Goal: Entertainment & Leisure: Browse casually

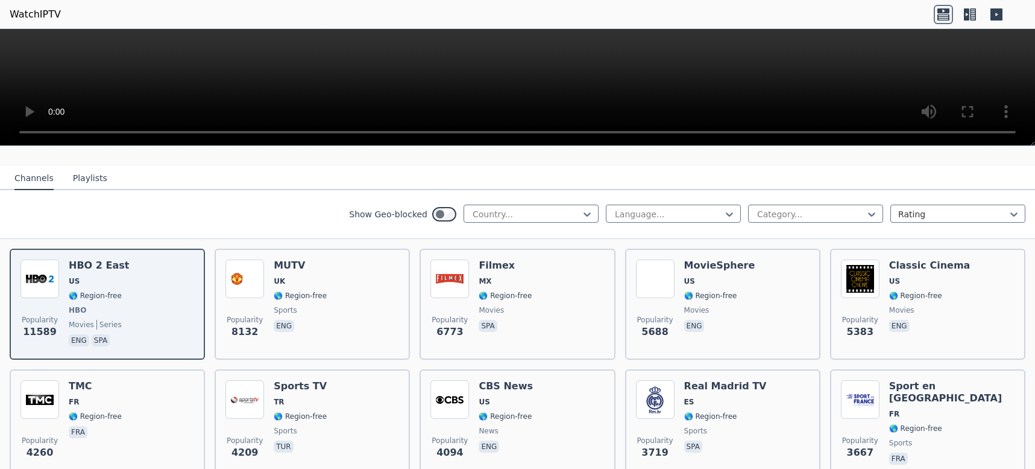
scroll to position [130, 0]
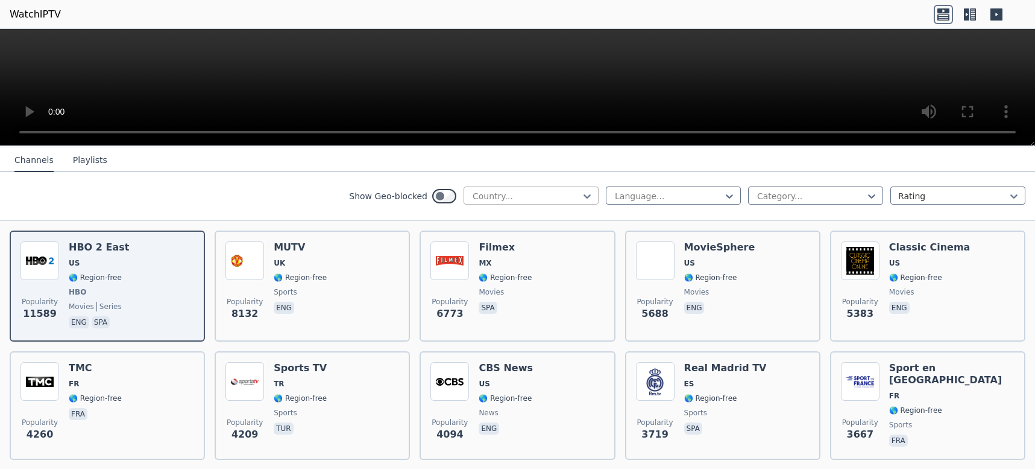
click at [498, 191] on div at bounding box center [527, 196] width 110 height 12
click at [489, 195] on div at bounding box center [527, 196] width 110 height 12
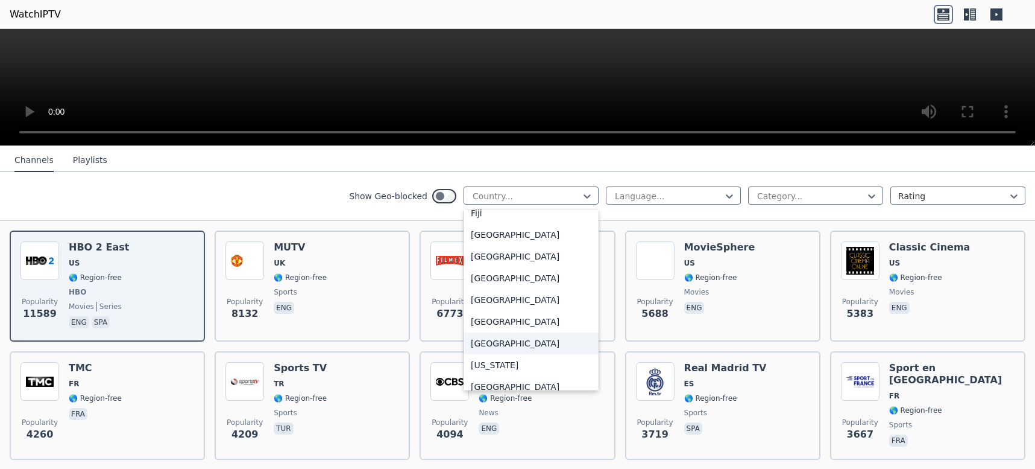
scroll to position [1368, 0]
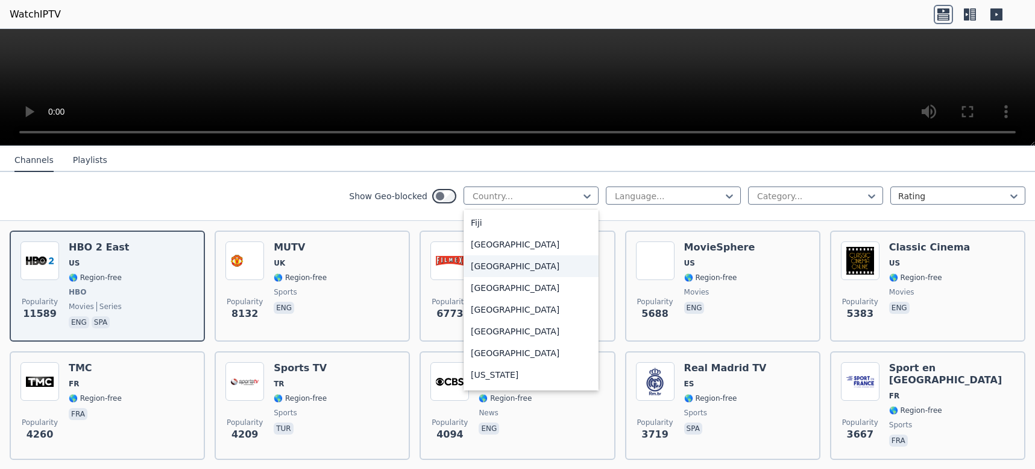
click at [483, 277] on div "[GEOGRAPHIC_DATA]" at bounding box center [531, 266] width 135 height 22
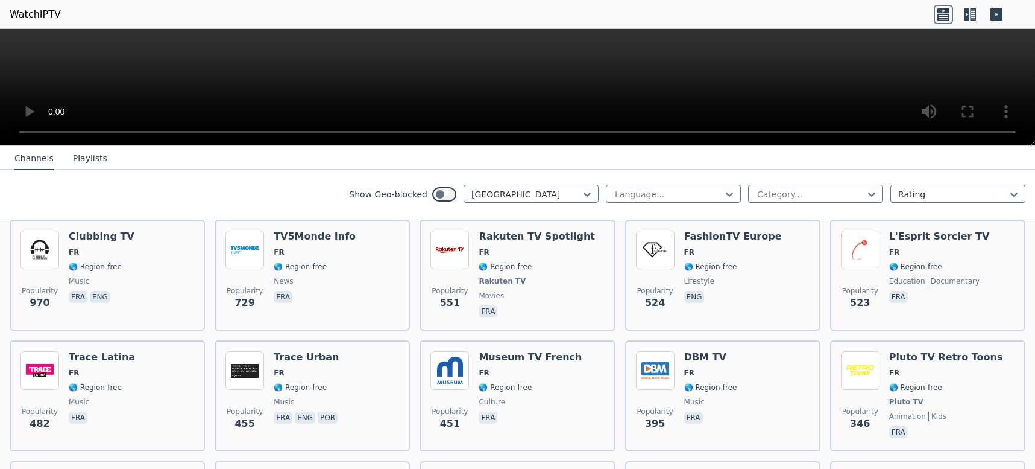
scroll to position [391, 0]
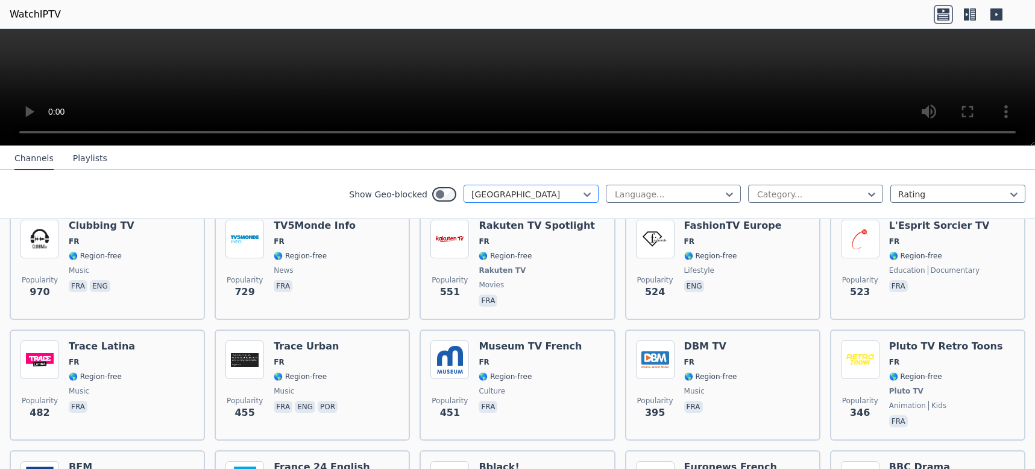
click at [485, 191] on div at bounding box center [527, 194] width 110 height 12
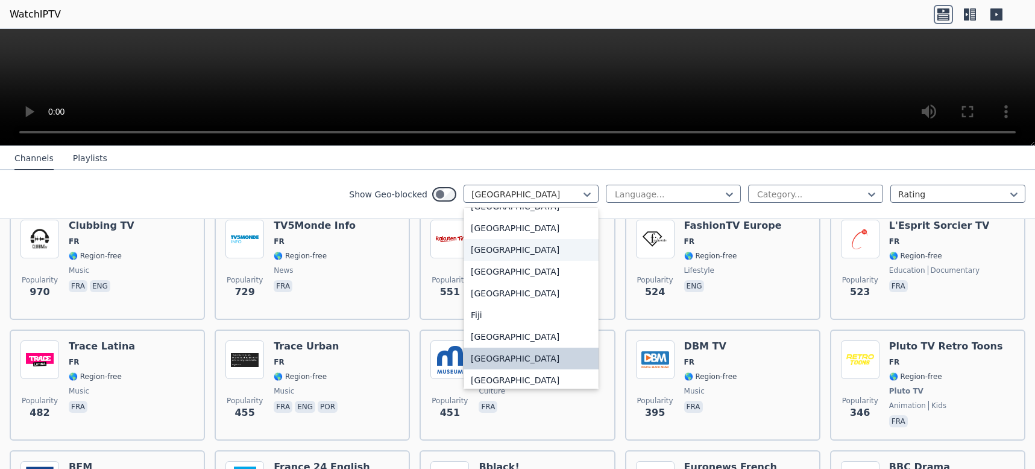
scroll to position [1469, 0]
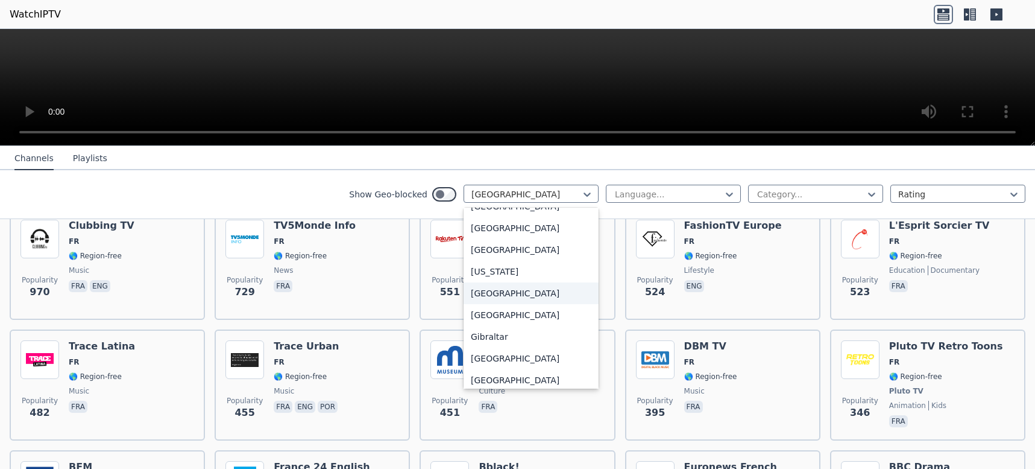
click at [490, 303] on div "[GEOGRAPHIC_DATA]" at bounding box center [531, 293] width 135 height 22
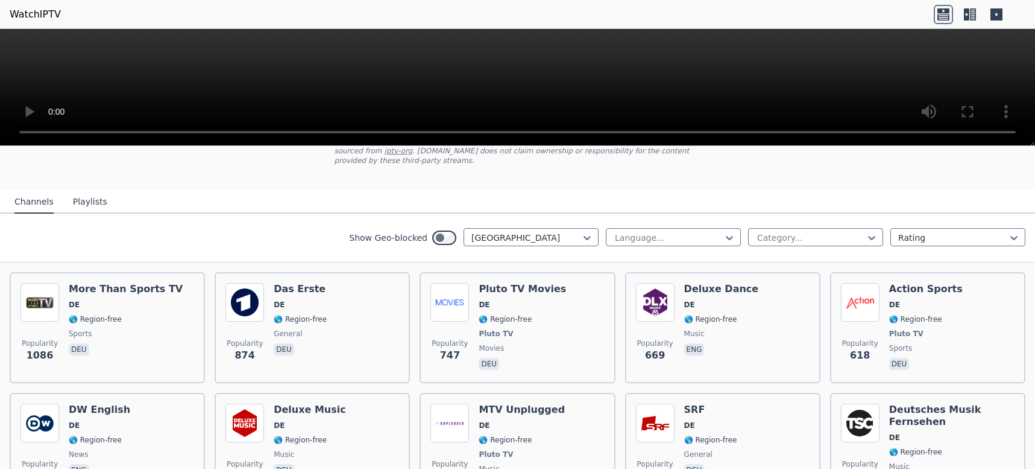
scroll to position [130, 0]
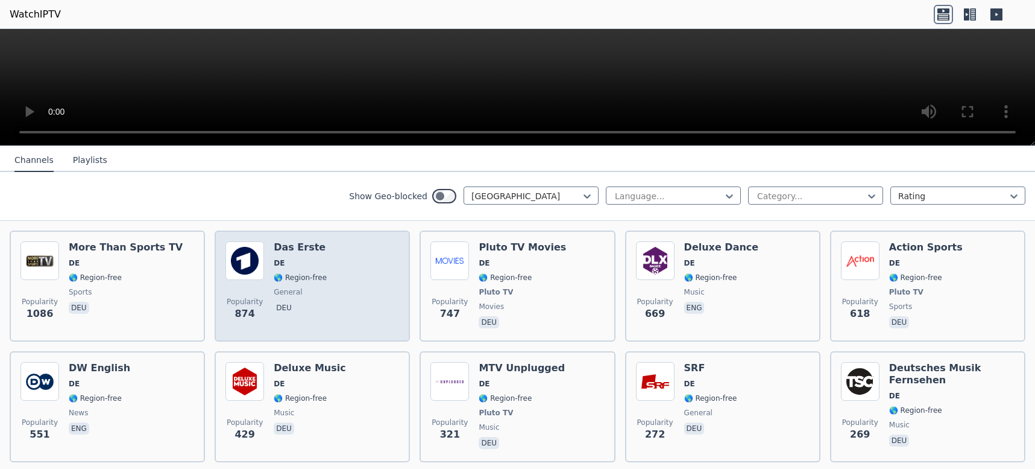
click at [267, 242] on div "Popularity 874 Das Erste DE 🌎 Region-free general deu" at bounding box center [313, 285] width 174 height 89
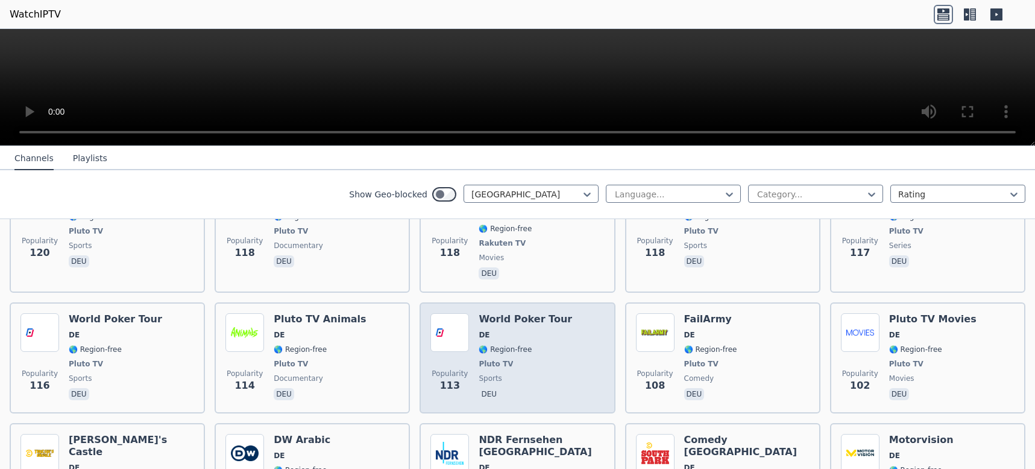
scroll to position [1042, 0]
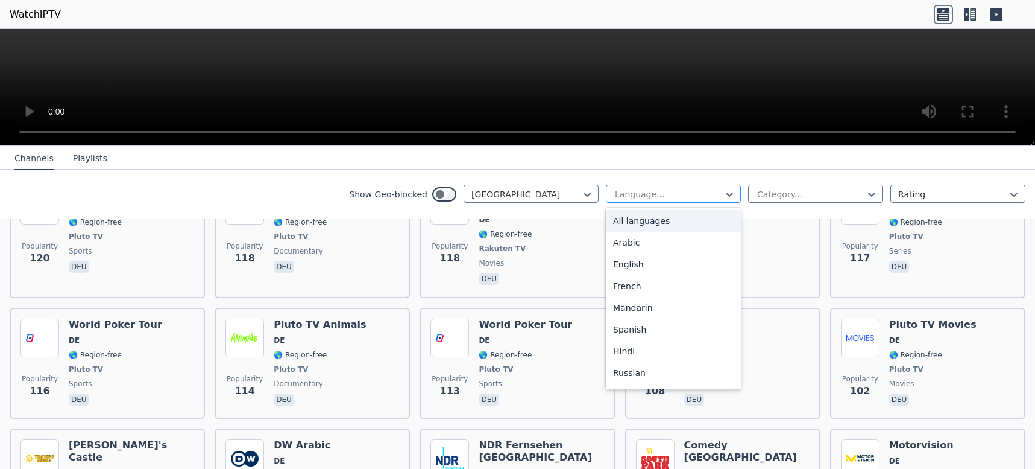
click at [649, 192] on div at bounding box center [669, 194] width 110 height 12
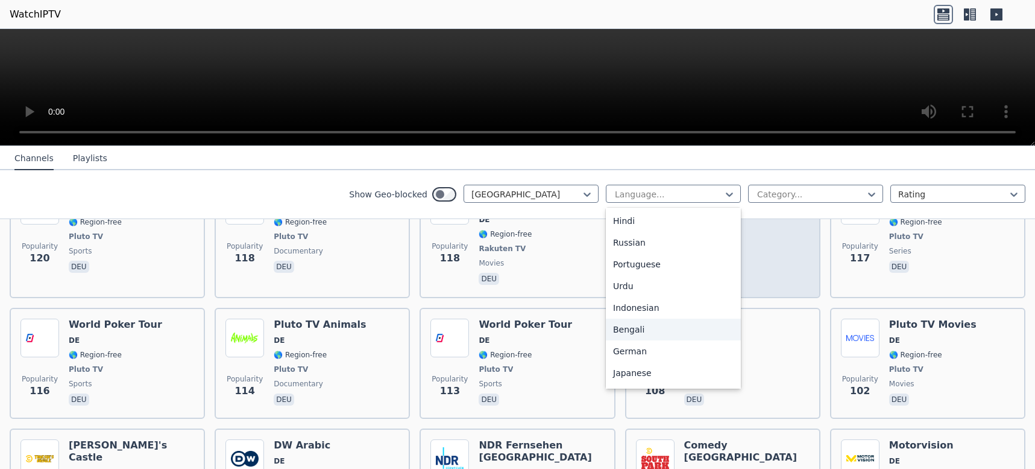
click at [805, 267] on div "Popularity 118 Strongman DE 🌎 Region-free Pluto TV sports deu" at bounding box center [722, 236] width 195 height 123
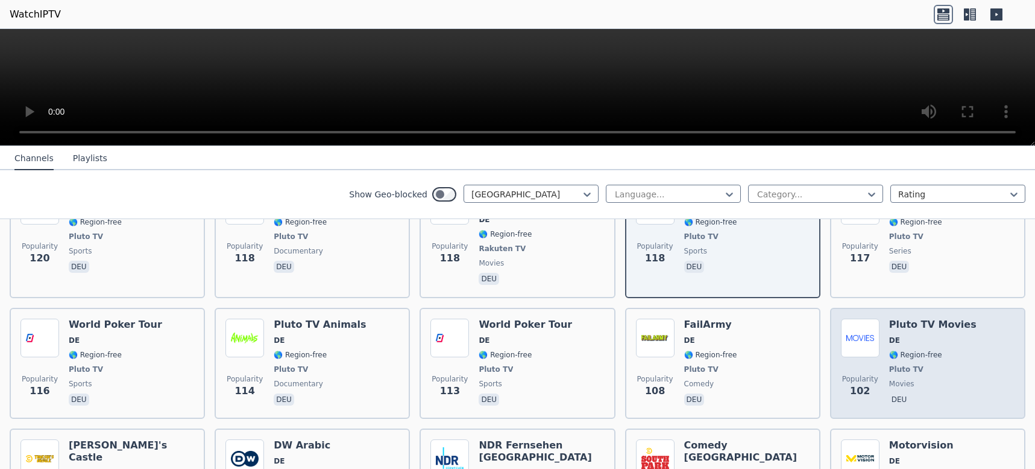
click at [955, 318] on h6 "Pluto TV Movies" at bounding box center [932, 324] width 87 height 12
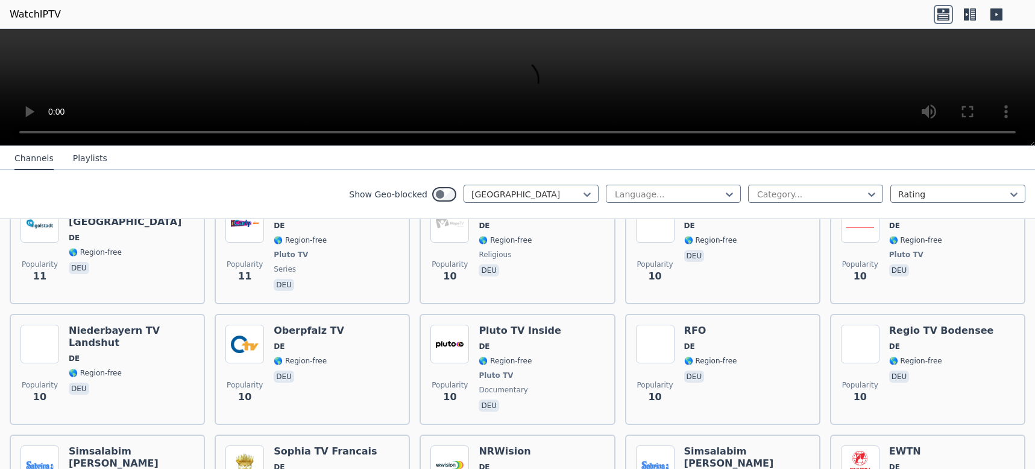
scroll to position [5991, 0]
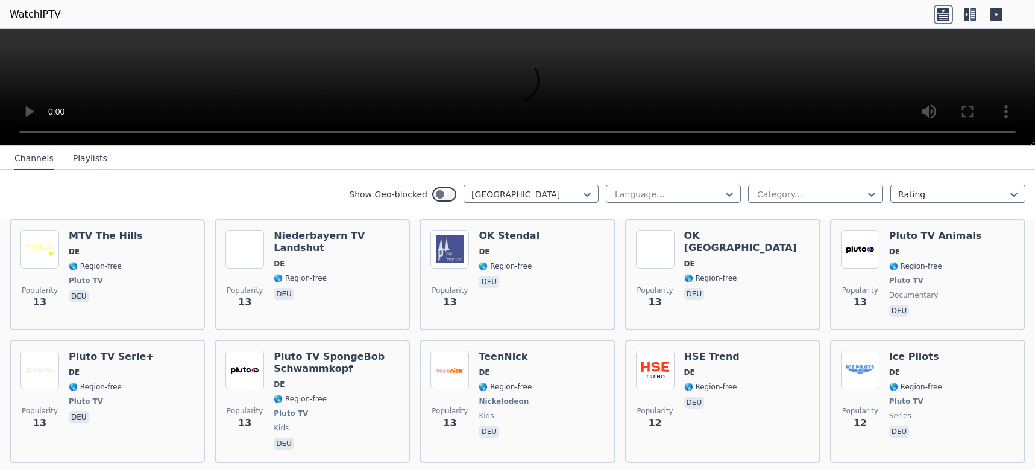
scroll to position [5444, 0]
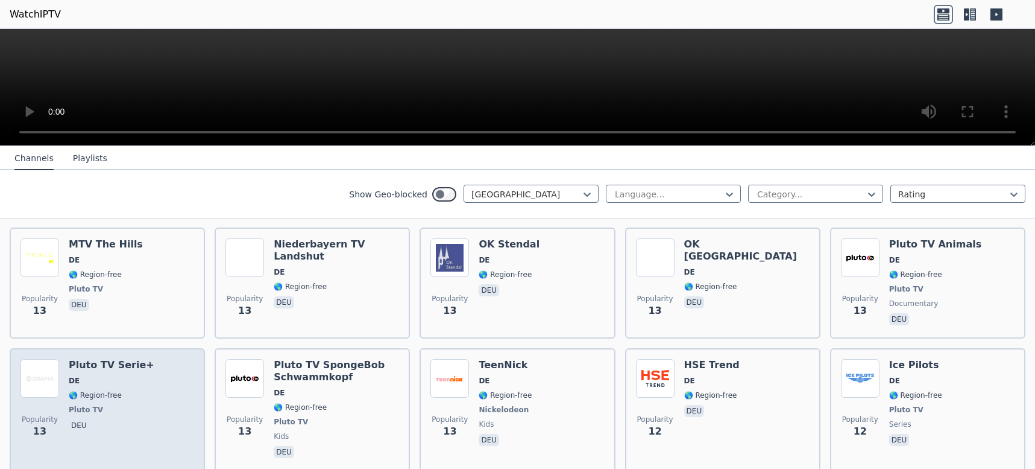
click at [190, 359] on div "Popularity 13 Pluto TV Serie+ DE 🌎 Region-free Pluto TV deu" at bounding box center [108, 409] width 174 height 101
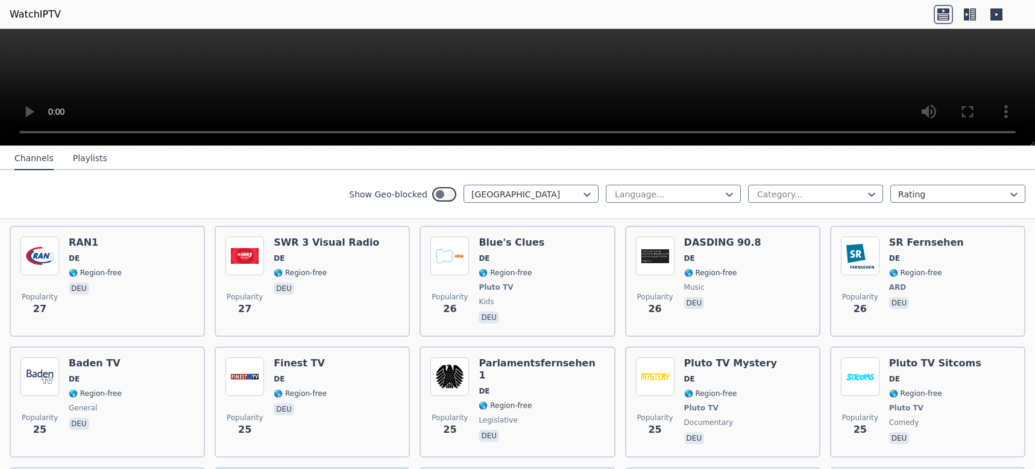
scroll to position [3686, 0]
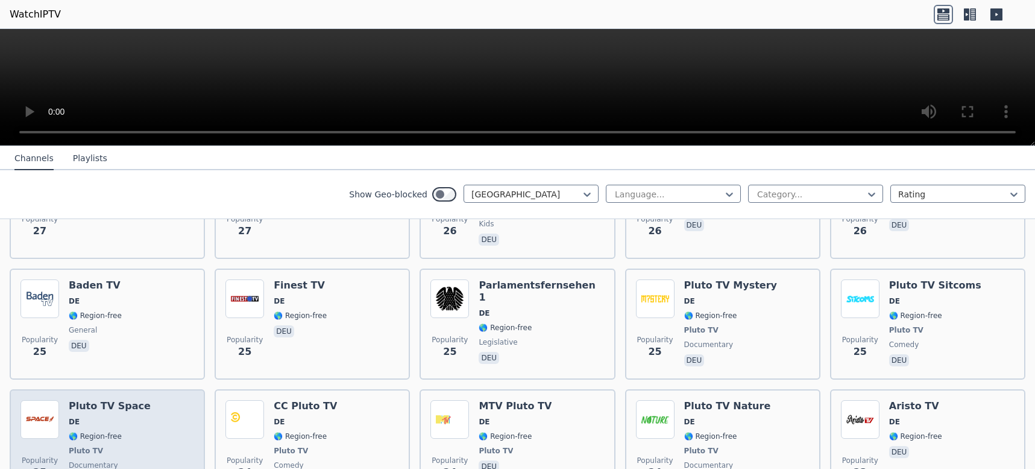
click at [116, 400] on div "Pluto TV Space DE 🌎 Region-free Pluto TV documentary deu" at bounding box center [110, 444] width 82 height 89
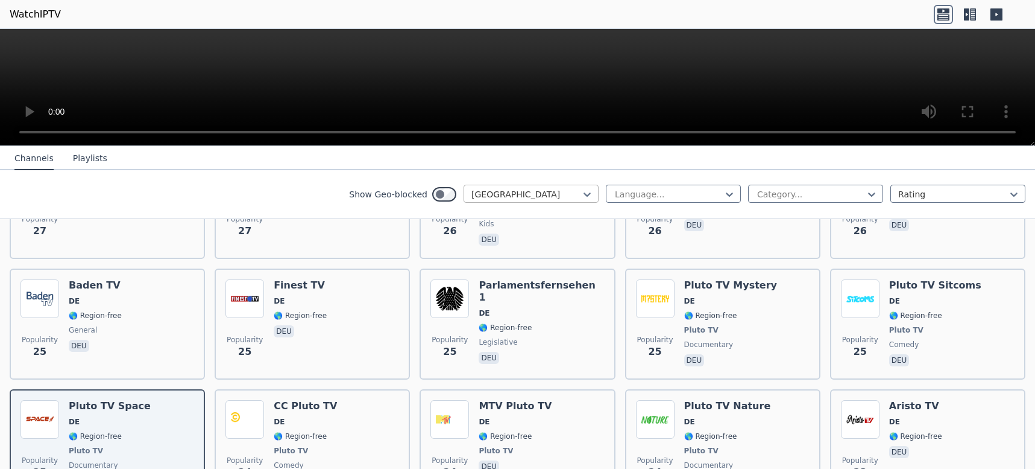
click at [551, 197] on div at bounding box center [527, 194] width 110 height 12
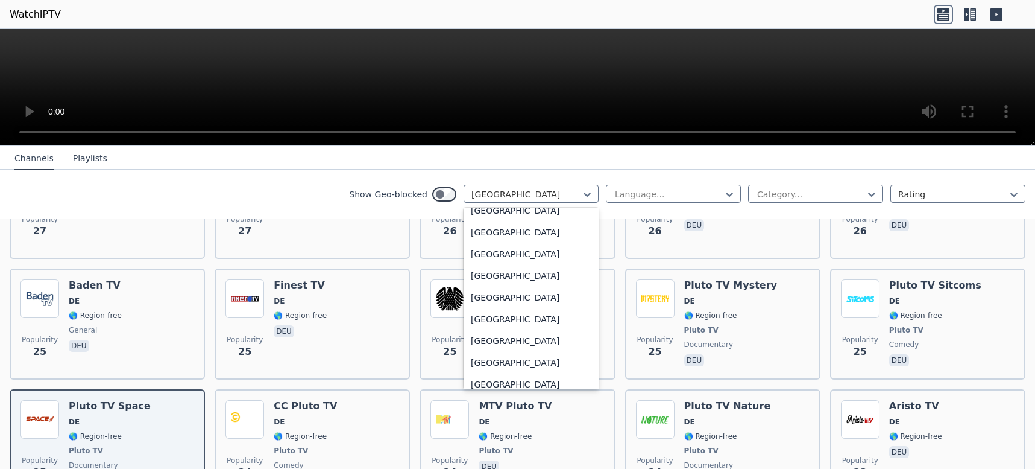
scroll to position [4204, 0]
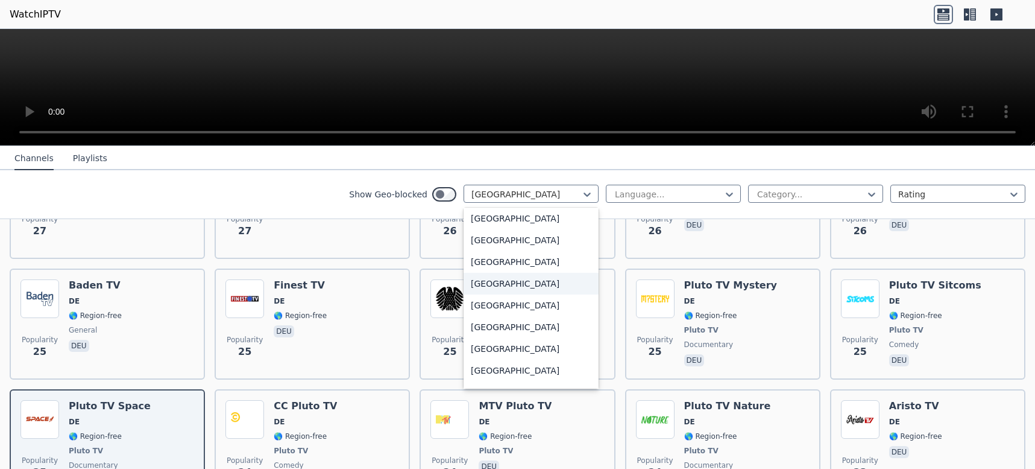
click at [503, 276] on div "[GEOGRAPHIC_DATA]" at bounding box center [531, 284] width 135 height 22
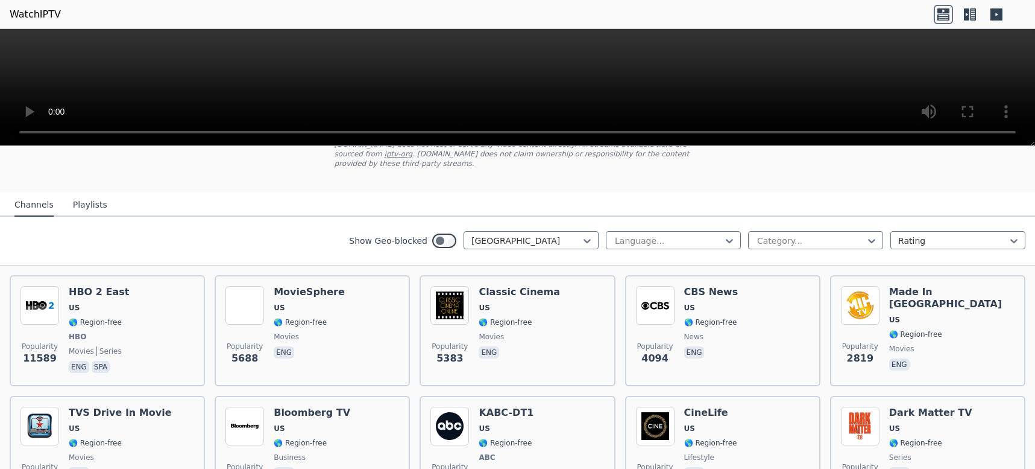
scroll to position [130, 0]
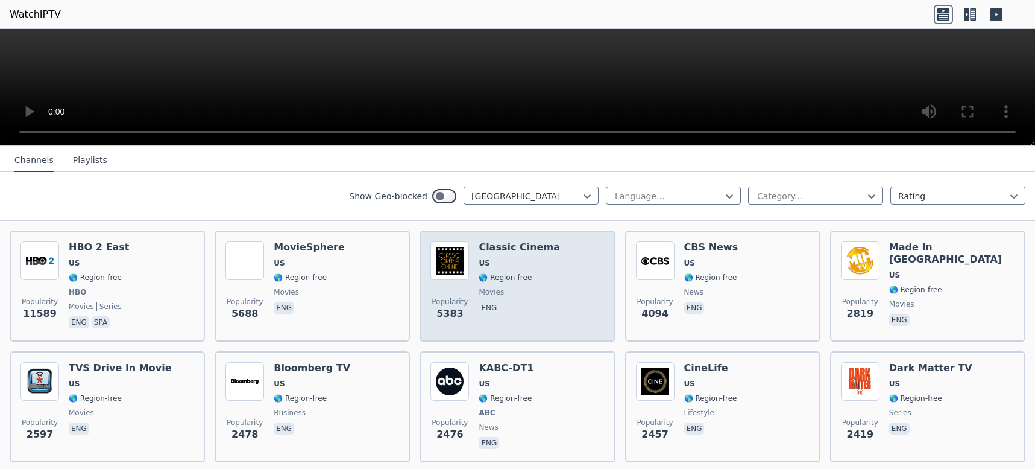
click at [510, 273] on span "🌎 Region-free" at bounding box center [505, 278] width 53 height 10
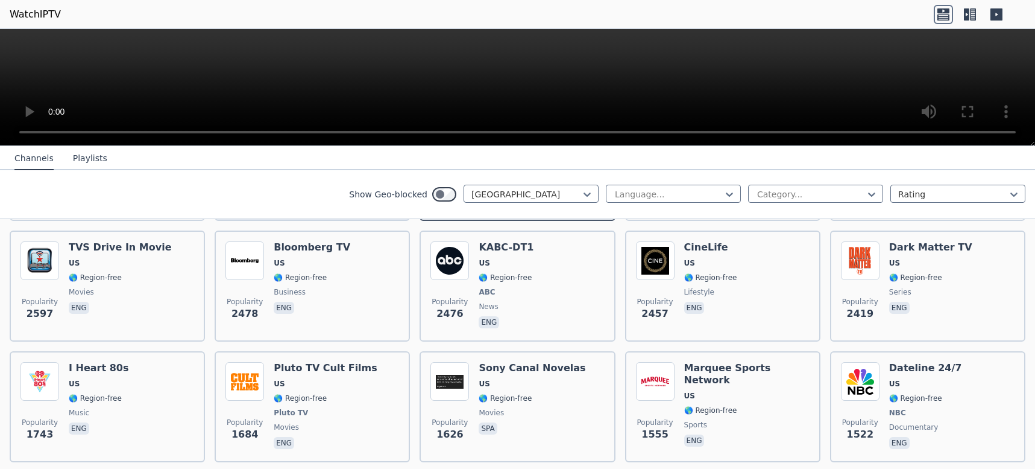
scroll to position [326, 0]
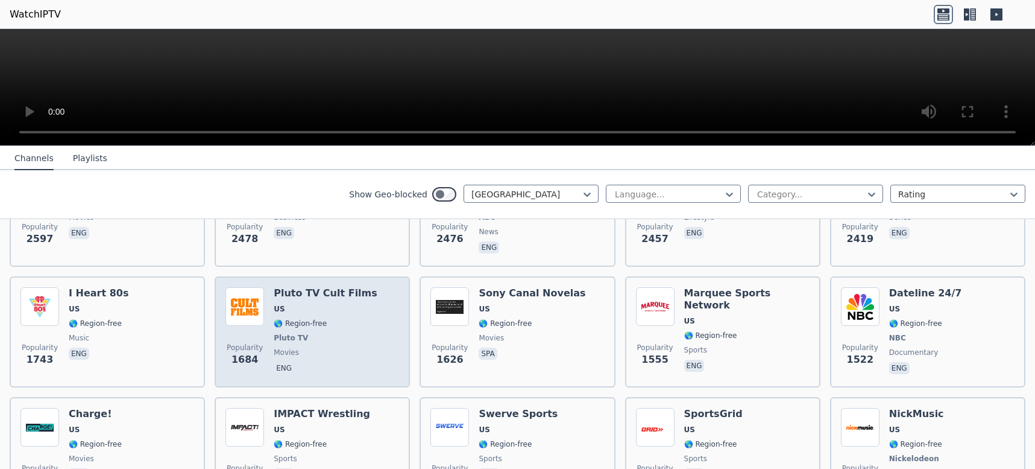
click at [332, 287] on h6 "Pluto TV Cult Films" at bounding box center [326, 293] width 104 height 12
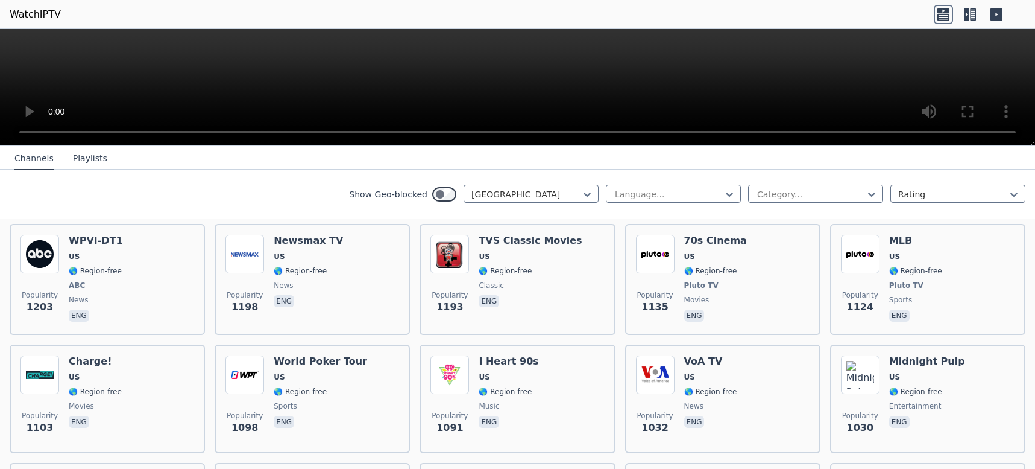
scroll to position [586, 0]
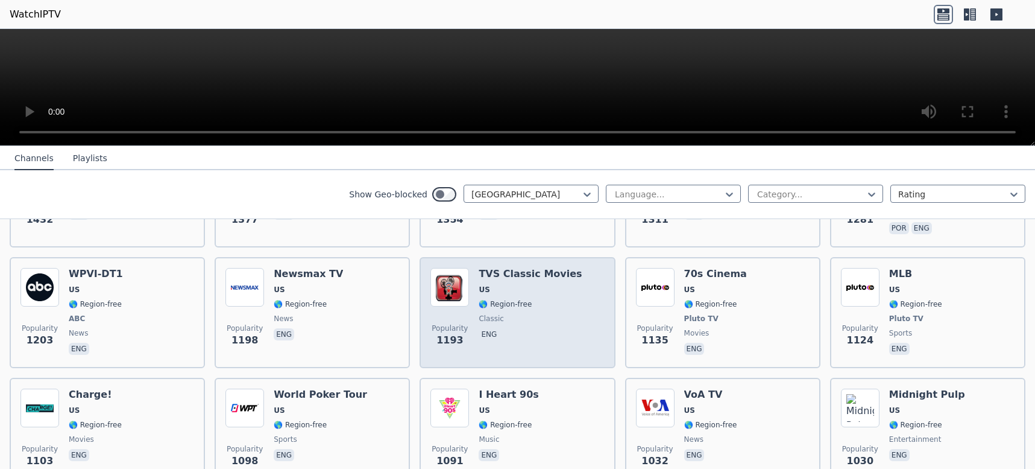
click at [469, 291] on img at bounding box center [450, 287] width 39 height 39
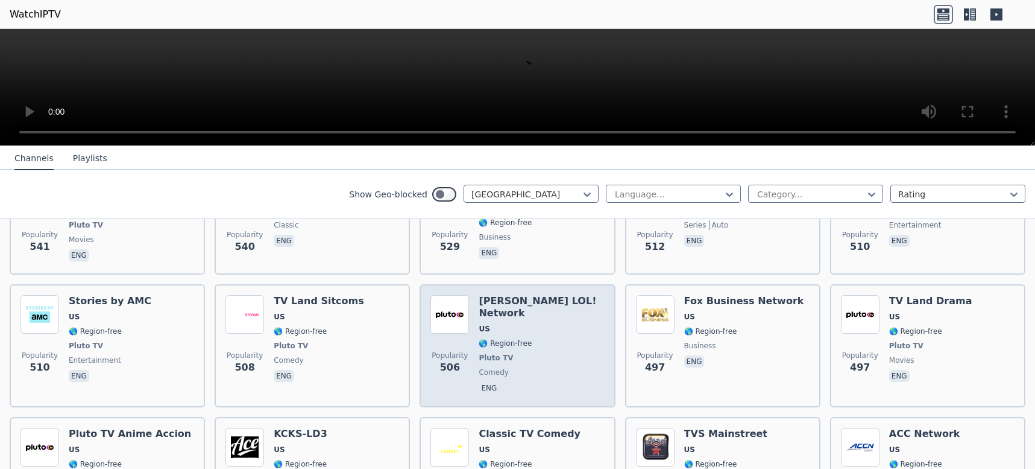
scroll to position [1823, 0]
